Goal: Navigation & Orientation: Go to known website

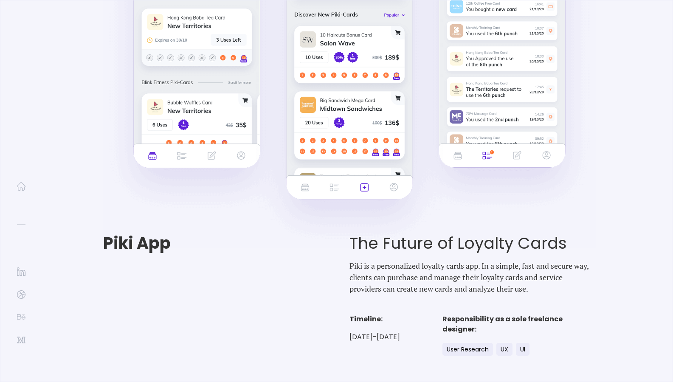
click at [142, 245] on h1 "Piki App" at bounding box center [226, 243] width 246 height 19
click at [19, 187] on img at bounding box center [21, 186] width 8 height 8
